Goal: Find specific page/section: Find specific page/section

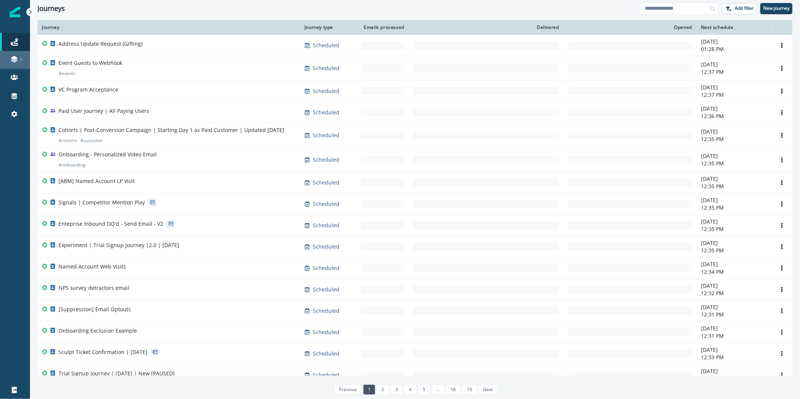
click at [9, 60] on div at bounding box center [15, 60] width 24 height 8
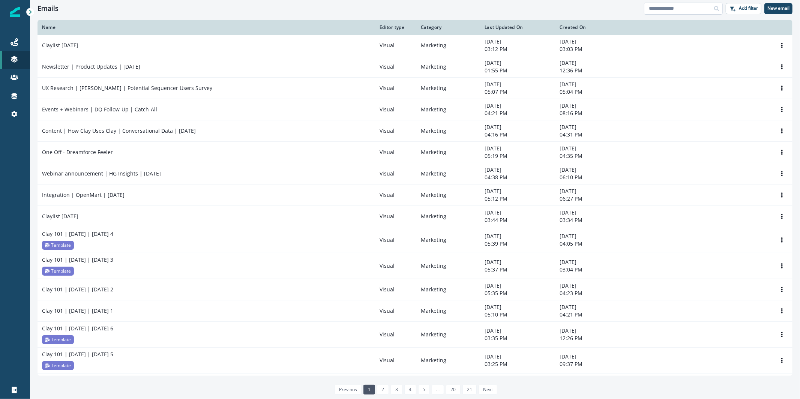
click at [694, 6] on input at bounding box center [683, 9] width 79 height 12
type input "**********"
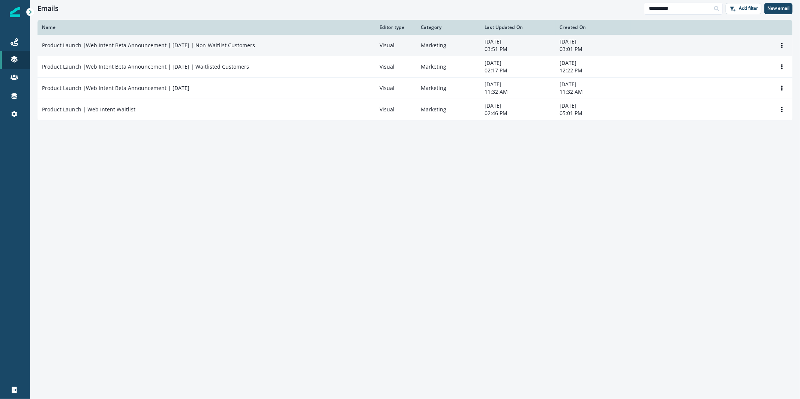
click at [163, 51] on td "Product Launch |Web Intent Beta Announcement | [DATE] | Non-Waitlist Customers" at bounding box center [207, 45] width 338 height 21
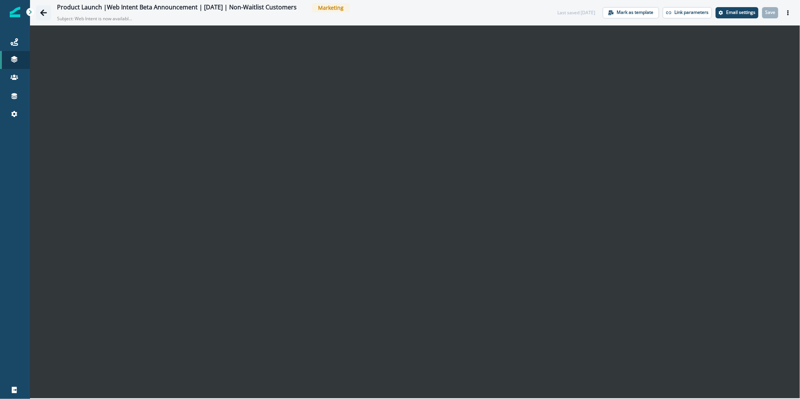
click at [44, 14] on icon "Go back" at bounding box center [44, 13] width 8 height 8
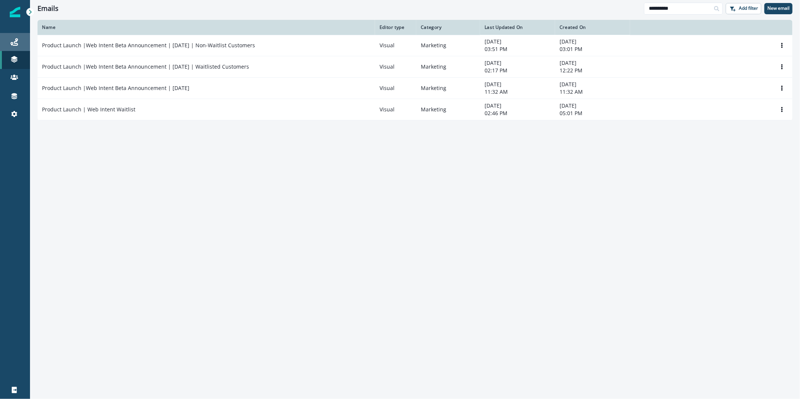
click at [20, 39] on div "Journeys" at bounding box center [15, 42] width 24 height 9
